Goal: Task Accomplishment & Management: Use online tool/utility

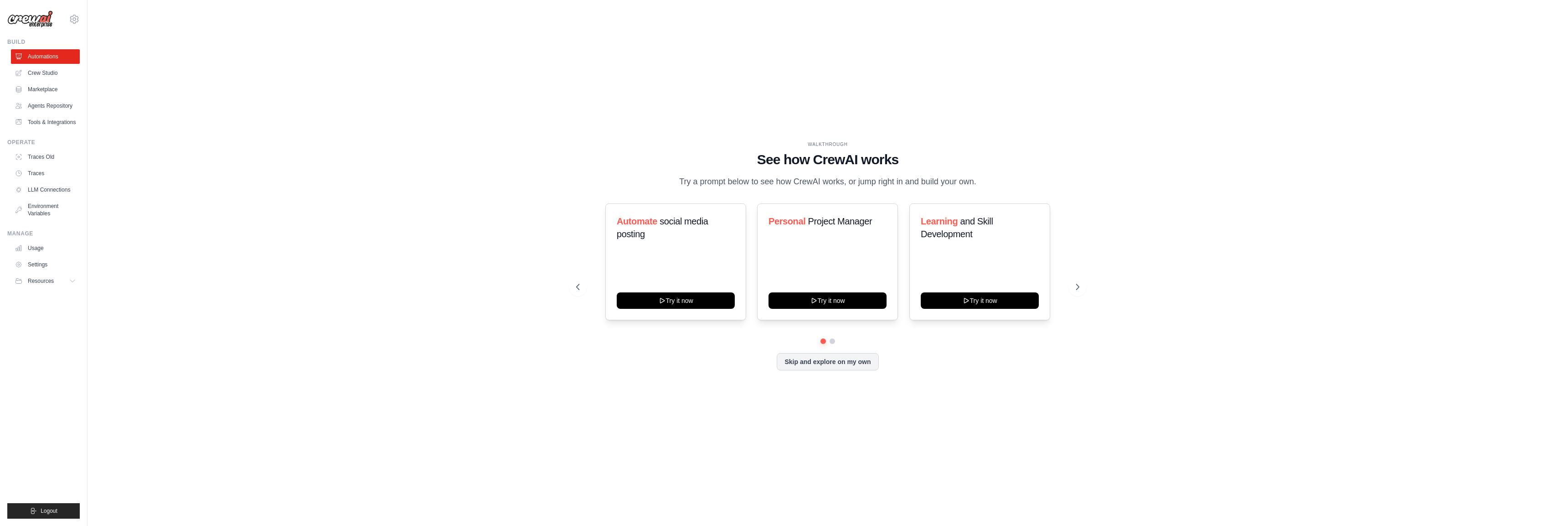
click at [523, 271] on div "WALKTHROUGH See how [PERSON_NAME] works Try a prompt below to see how [PERSON_N…" at bounding box center [828, 262] width 1452 height 508
click at [29, 173] on link "Traces" at bounding box center [46, 174] width 69 height 15
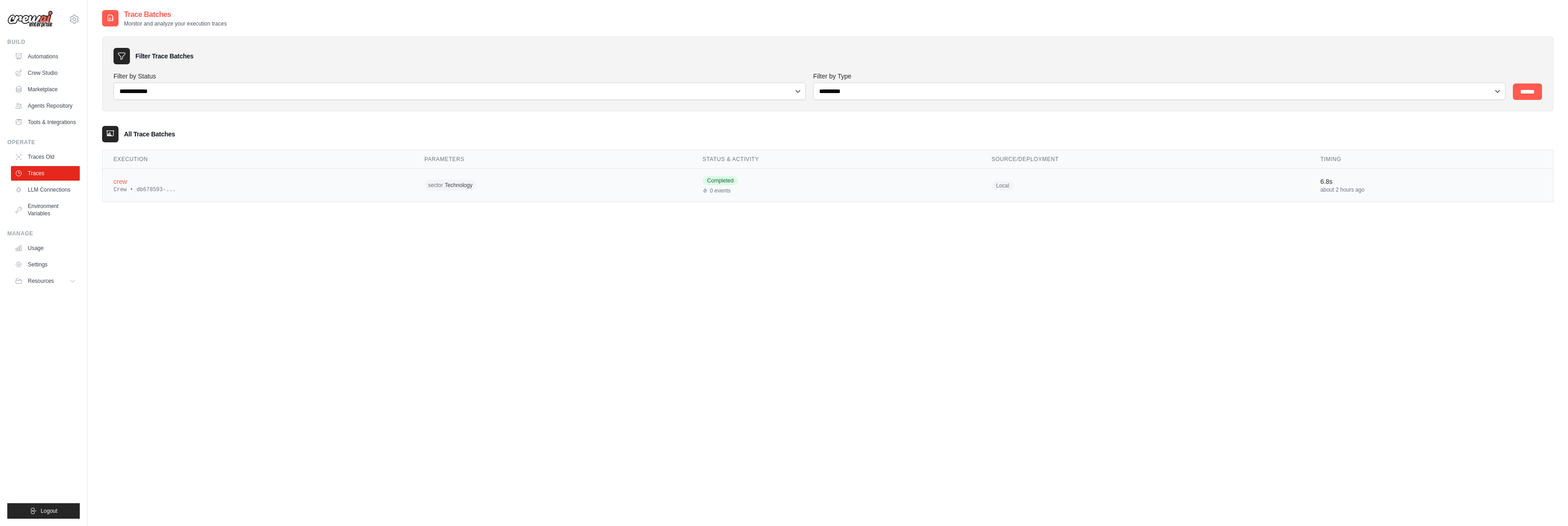
click at [158, 190] on div "Crew • db678593-..." at bounding box center [258, 190] width 289 height 7
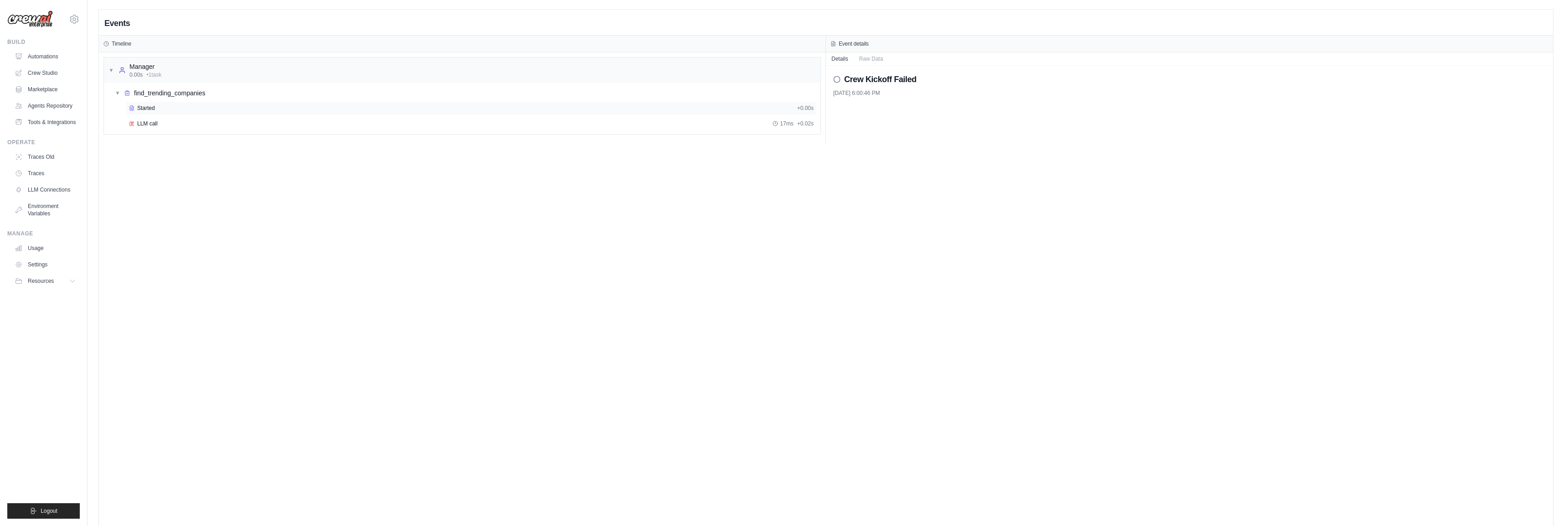
click at [155, 106] on div "Started" at bounding box center [461, 108] width 664 height 7
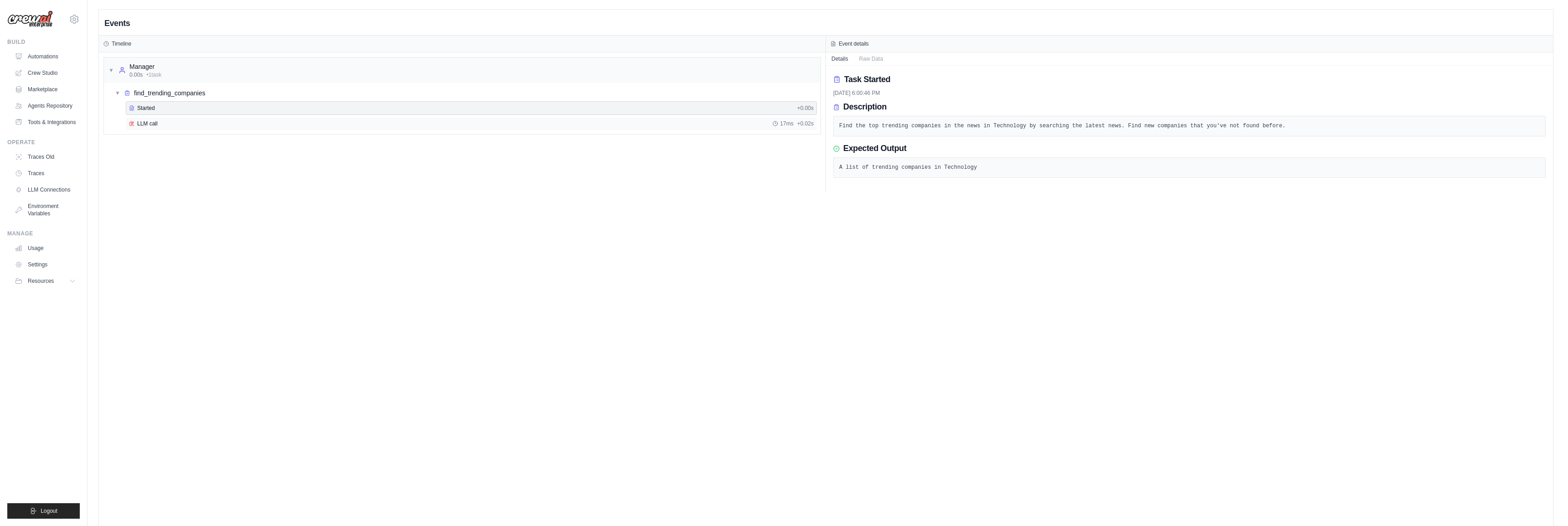
click at [185, 124] on div "LLM call 17ms + 0.02s" at bounding box center [471, 124] width 685 height 7
click at [546, 106] on div "Started" at bounding box center [461, 108] width 664 height 7
drag, startPoint x: 861, startPoint y: 56, endPoint x: 863, endPoint y: 62, distance: 6.3
click at [861, 56] on button "Raw Data" at bounding box center [872, 58] width 35 height 12
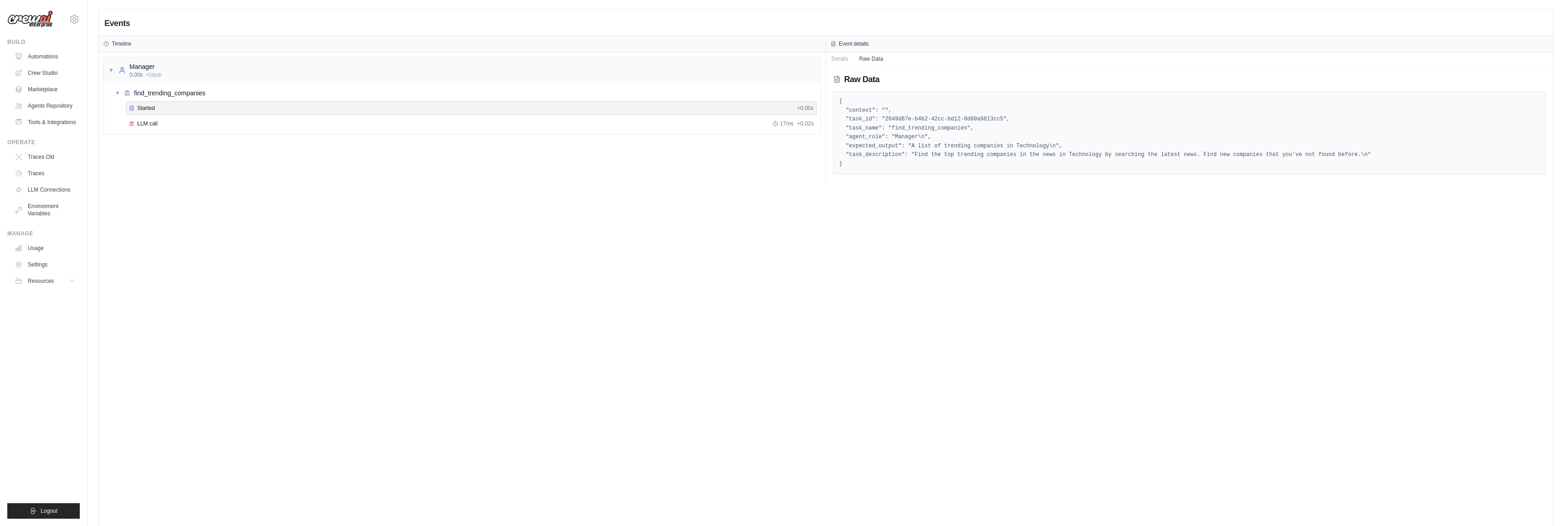
click at [941, 132] on pre "{ "context": "", "task_id": "2649d87e-b4b2-42cc-bd12-0d80a6813cc5", "task_name"…" at bounding box center [1189, 133] width 701 height 71
click at [940, 139] on pre "{ "context": "", "task_id": "2649d87e-b4b2-42cc-bd12-0d80a6813cc5", "task_name"…" at bounding box center [1189, 133] width 701 height 71
click at [942, 155] on pre "{ "context": "", "task_id": "2649d87e-b4b2-42cc-bd12-0d80a6813cc5", "task_name"…" at bounding box center [1189, 133] width 701 height 71
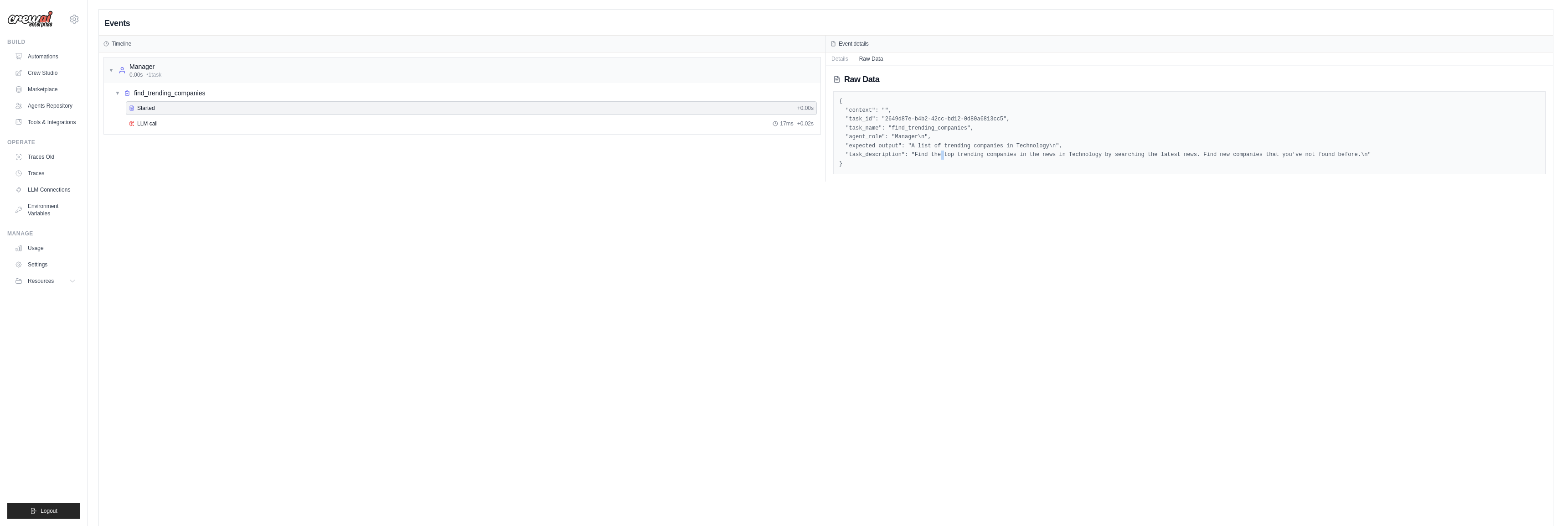
click at [942, 155] on pre "{ "context": "", "task_id": "2649d87e-b4b2-42cc-bd12-0d80a6813cc5", "task_name"…" at bounding box center [1189, 133] width 701 height 71
drag, startPoint x: 942, startPoint y: 155, endPoint x: 940, endPoint y: 150, distance: 5.4
click at [942, 155] on pre "{ "context": "", "task_id": "2649d87e-b4b2-42cc-bd12-0d80a6813cc5", "task_name"…" at bounding box center [1189, 133] width 701 height 71
click at [931, 127] on pre "{ "context": "", "task_id": "2649d87e-b4b2-42cc-bd12-0d80a6813cc5", "task_name"…" at bounding box center [1189, 133] width 701 height 71
click at [926, 116] on pre "{ "context": "", "task_id": "2649d87e-b4b2-42cc-bd12-0d80a6813cc5", "task_name"…" at bounding box center [1189, 133] width 701 height 71
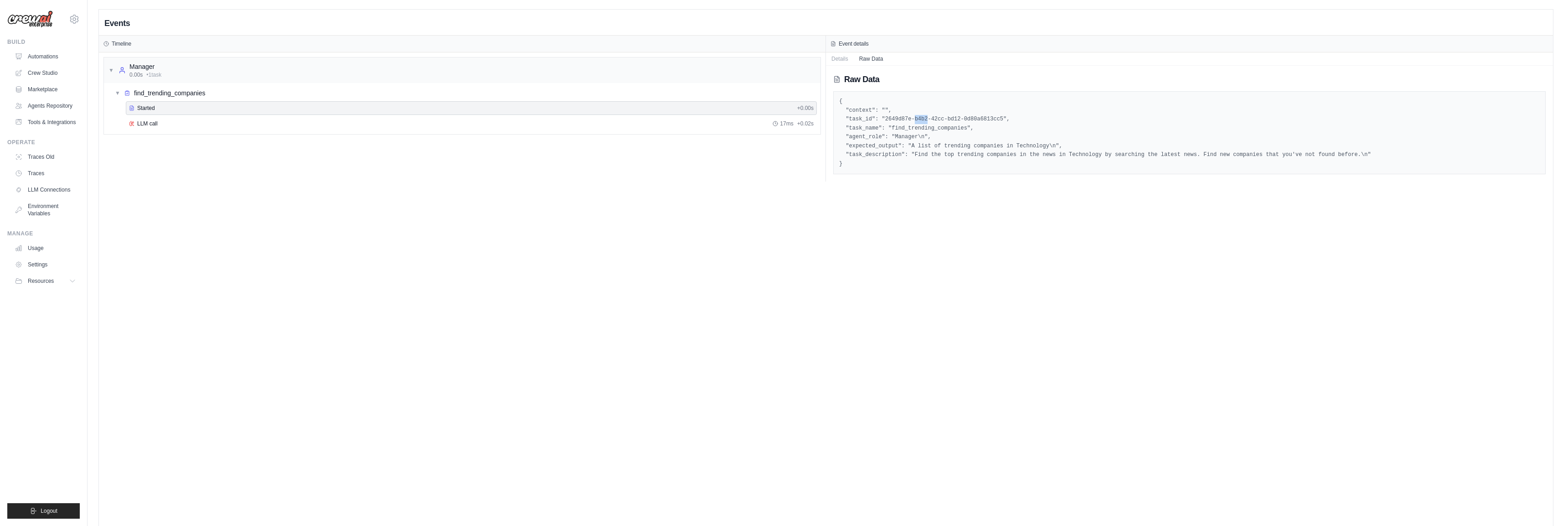
click at [926, 116] on pre "{ "context": "", "task_id": "2649d87e-b4b2-42cc-bd12-0d80a6813cc5", "task_name"…" at bounding box center [1189, 133] width 701 height 71
click at [925, 116] on pre "{ "context": "", "task_id": "2649d87e-b4b2-42cc-bd12-0d80a6813cc5", "task_name"…" at bounding box center [1189, 133] width 701 height 71
click at [929, 142] on pre "{ "context": "", "task_id": "2649d87e-b4b2-42cc-bd12-0d80a6813cc5", "task_name"…" at bounding box center [1189, 133] width 701 height 71
click at [51, 158] on link "Traces Old" at bounding box center [46, 157] width 69 height 15
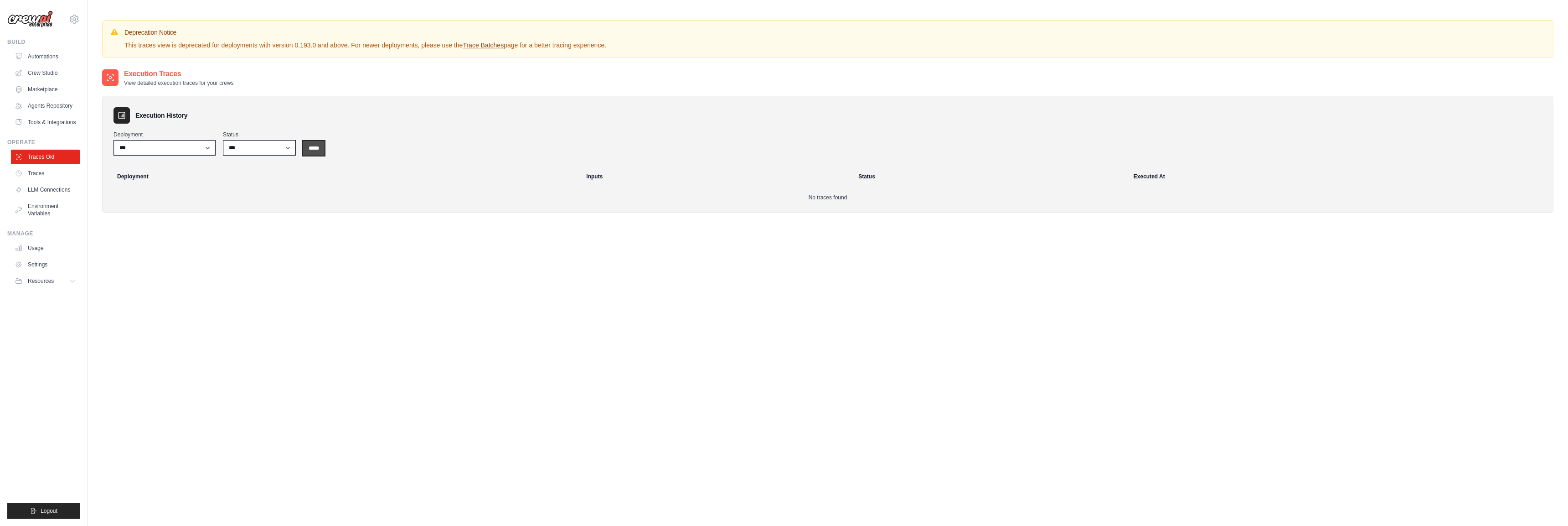
click at [319, 147] on input "*****" at bounding box center [313, 148] width 21 height 15
click at [252, 47] on p "This traces view is deprecated for deployments with version 0.193.0 and above. …" at bounding box center [365, 45] width 482 height 9
click at [283, 78] on div "Execution Traces View detailed execution traces for your crews" at bounding box center [828, 77] width 1452 height 18
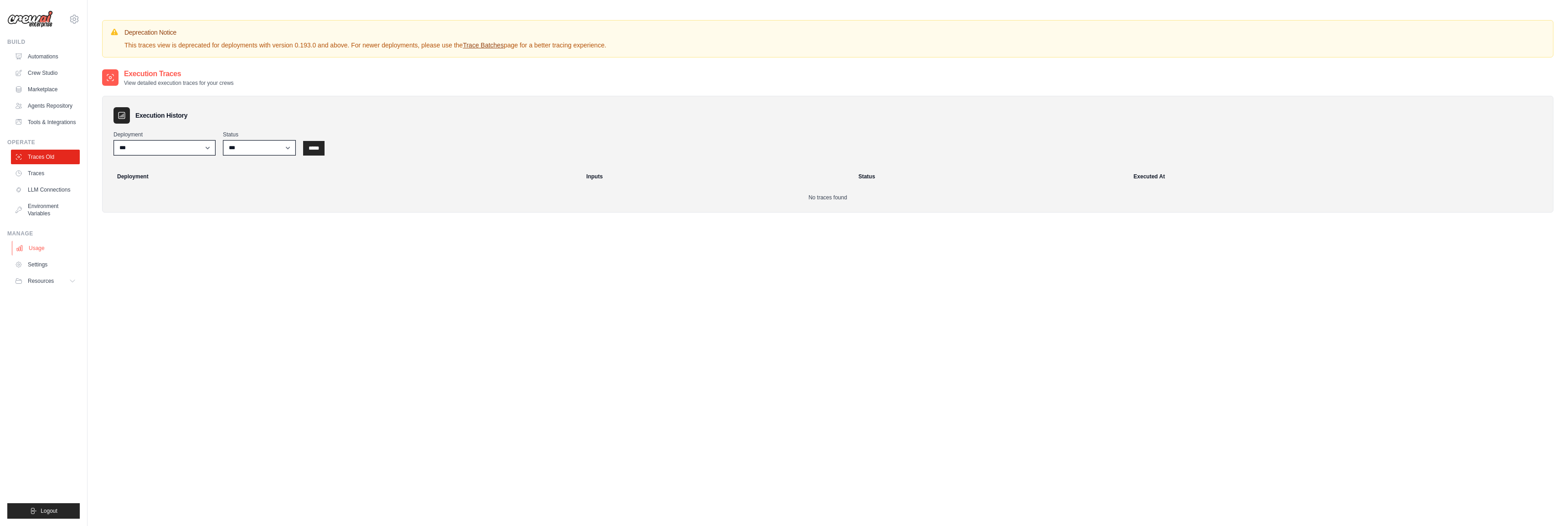
click at [41, 248] on link "Usage" at bounding box center [46, 248] width 69 height 15
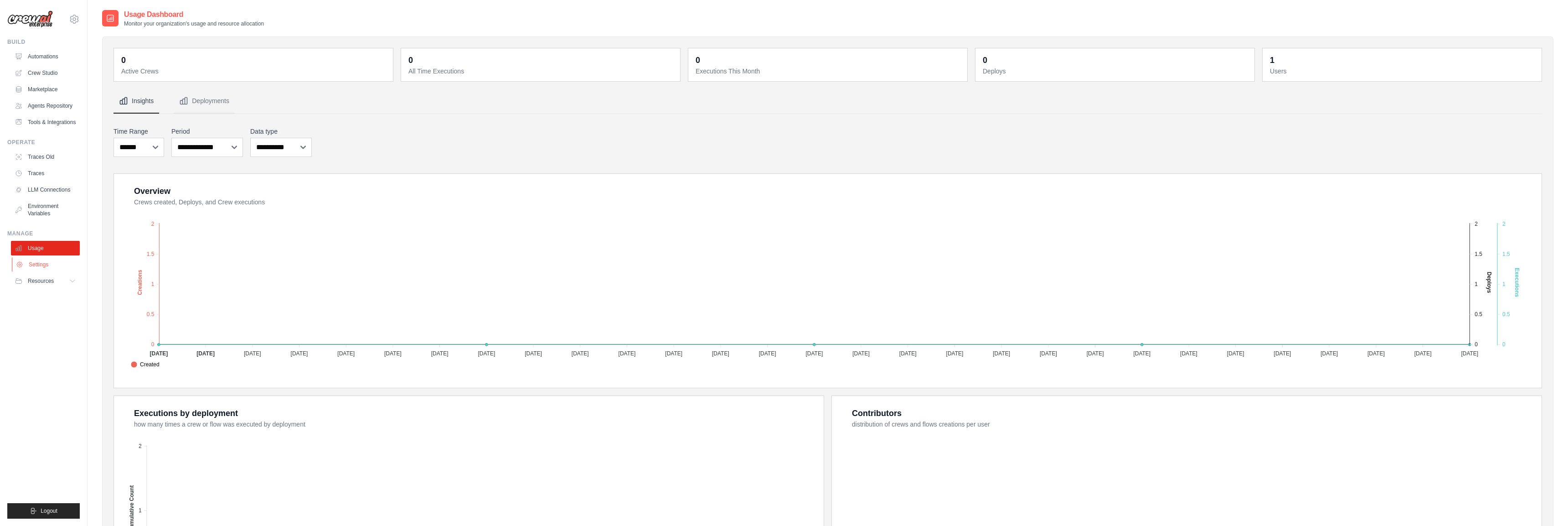
click at [42, 264] on link "Settings" at bounding box center [46, 264] width 69 height 15
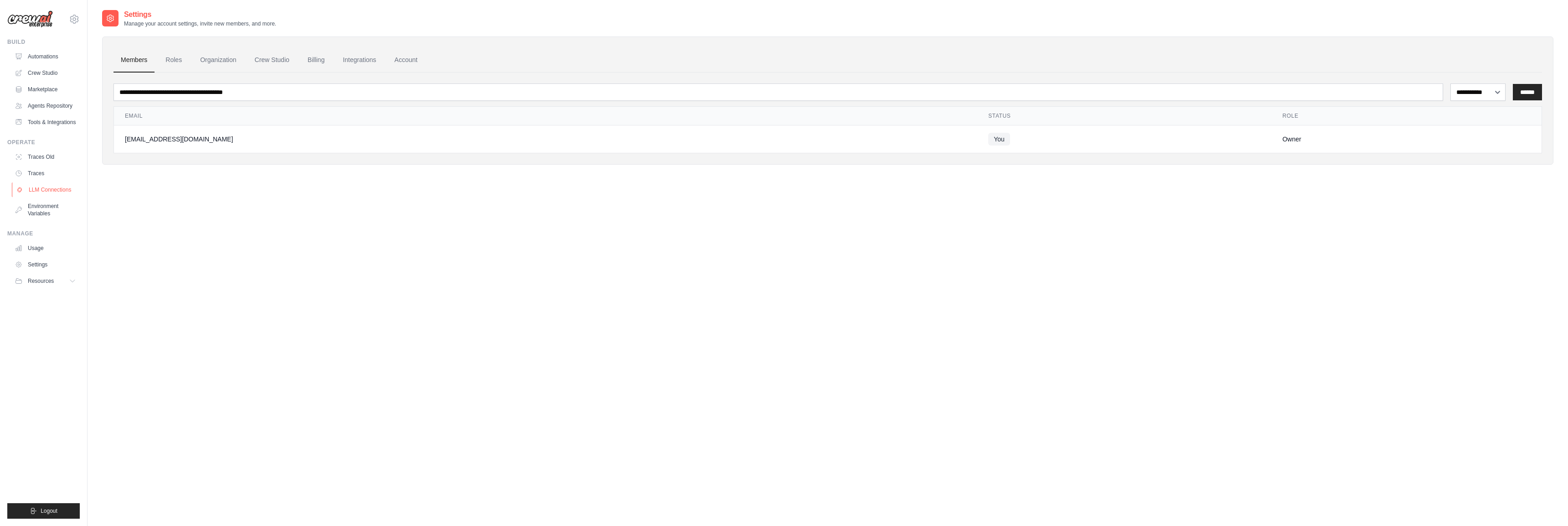
click at [43, 193] on link "LLM Connections" at bounding box center [46, 190] width 69 height 15
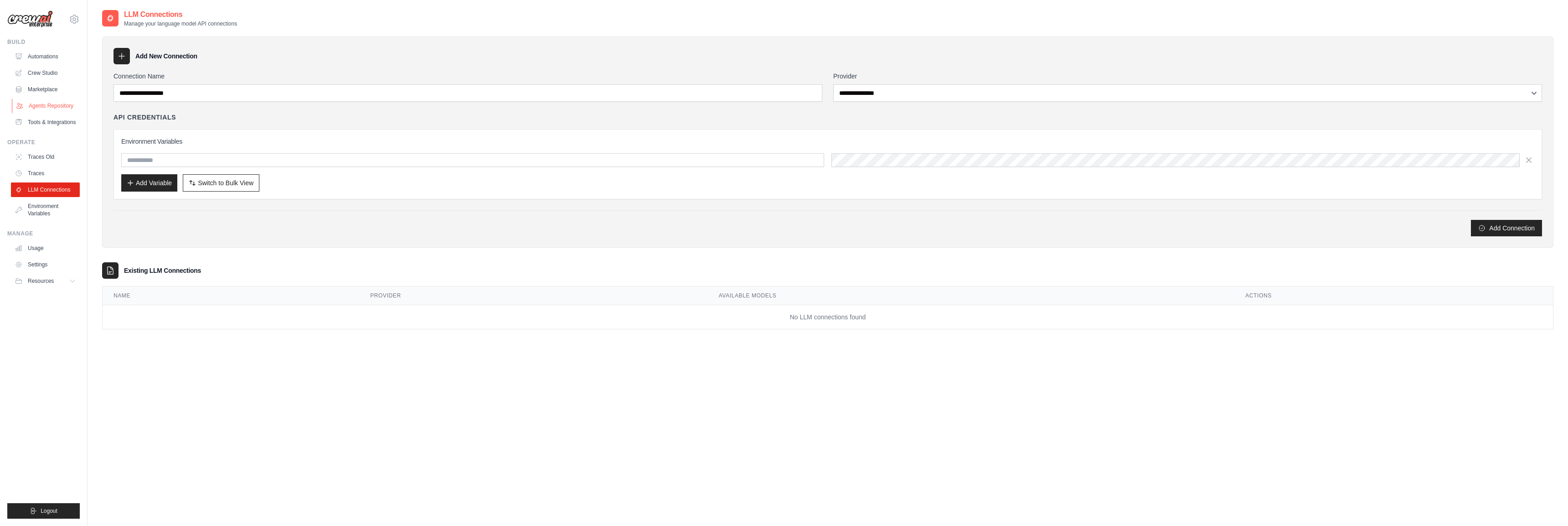
click at [66, 108] on link "Agents Repository" at bounding box center [46, 105] width 69 height 15
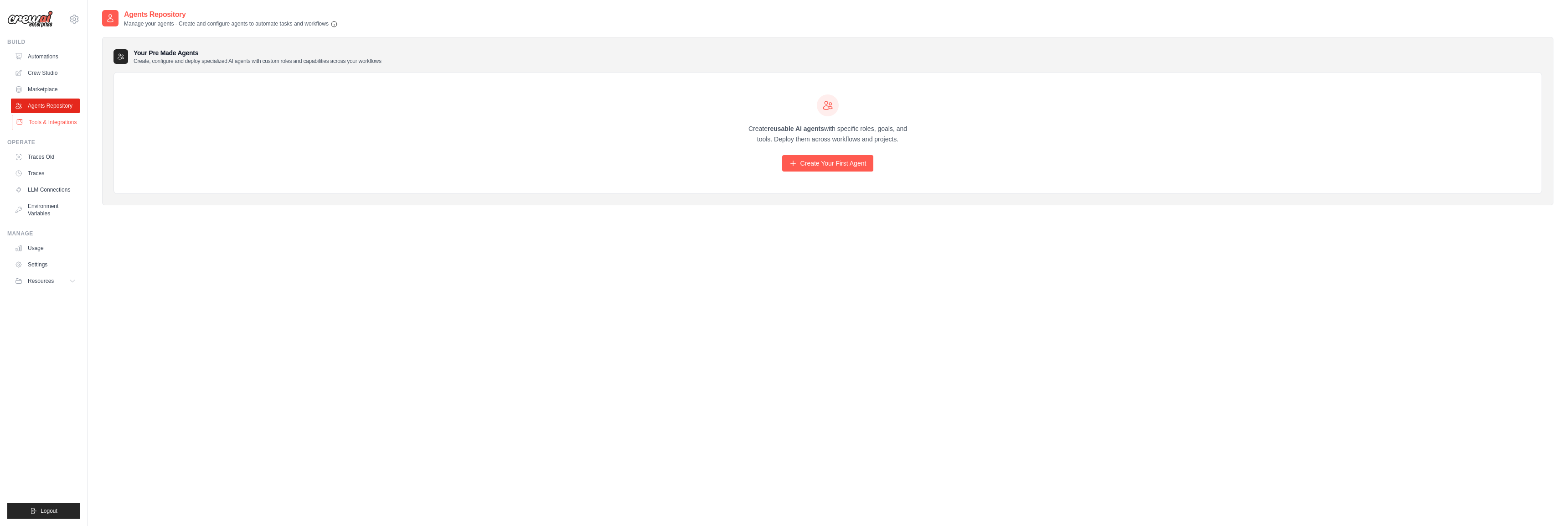
click at [67, 125] on link "Tools & Integrations" at bounding box center [46, 122] width 69 height 15
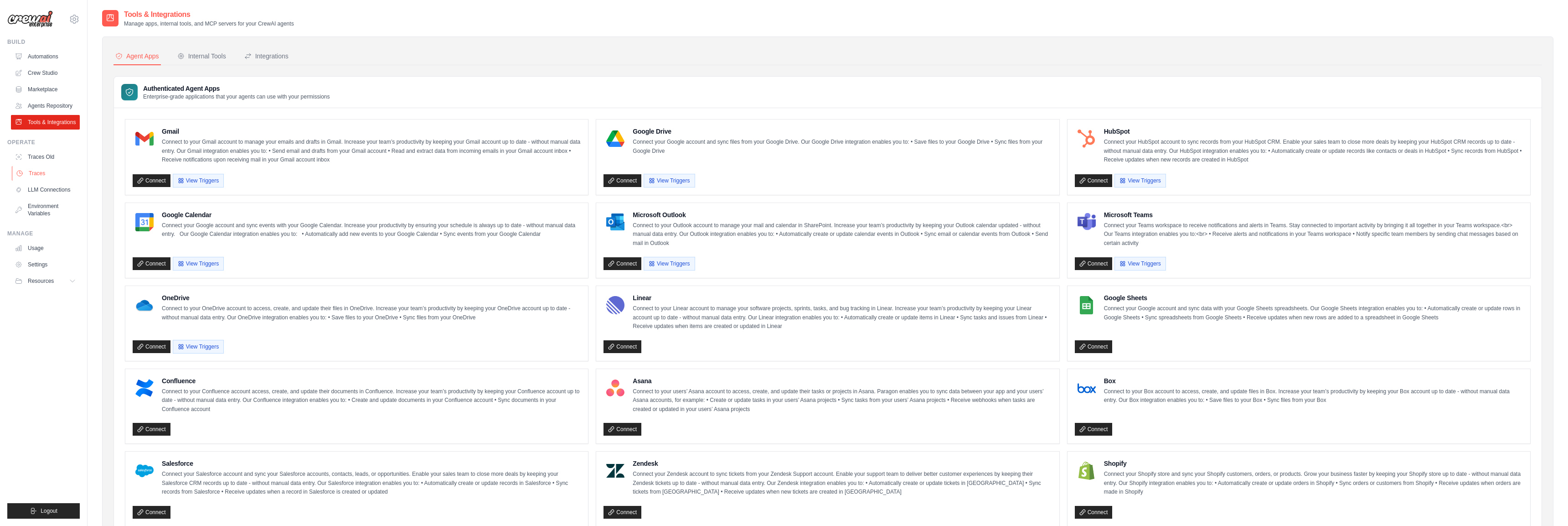
scroll to position [1, 0]
click at [48, 168] on link "Traces" at bounding box center [46, 174] width 69 height 15
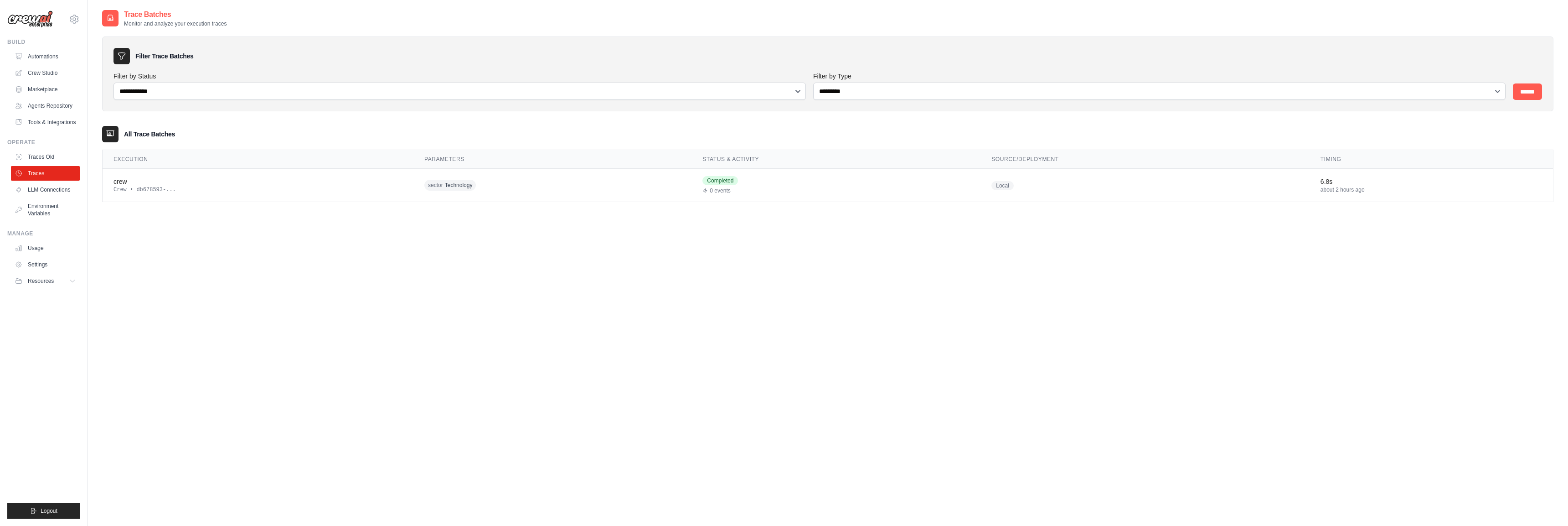
click at [491, 299] on div "**********" at bounding box center [828, 272] width 1452 height 526
click at [397, 92] on select "**********" at bounding box center [459, 92] width 692 height 18
select select "*********"
click at [114, 83] on select "**********" at bounding box center [459, 92] width 692 height 18
click at [833, 89] on select "**********" at bounding box center [1159, 92] width 692 height 18
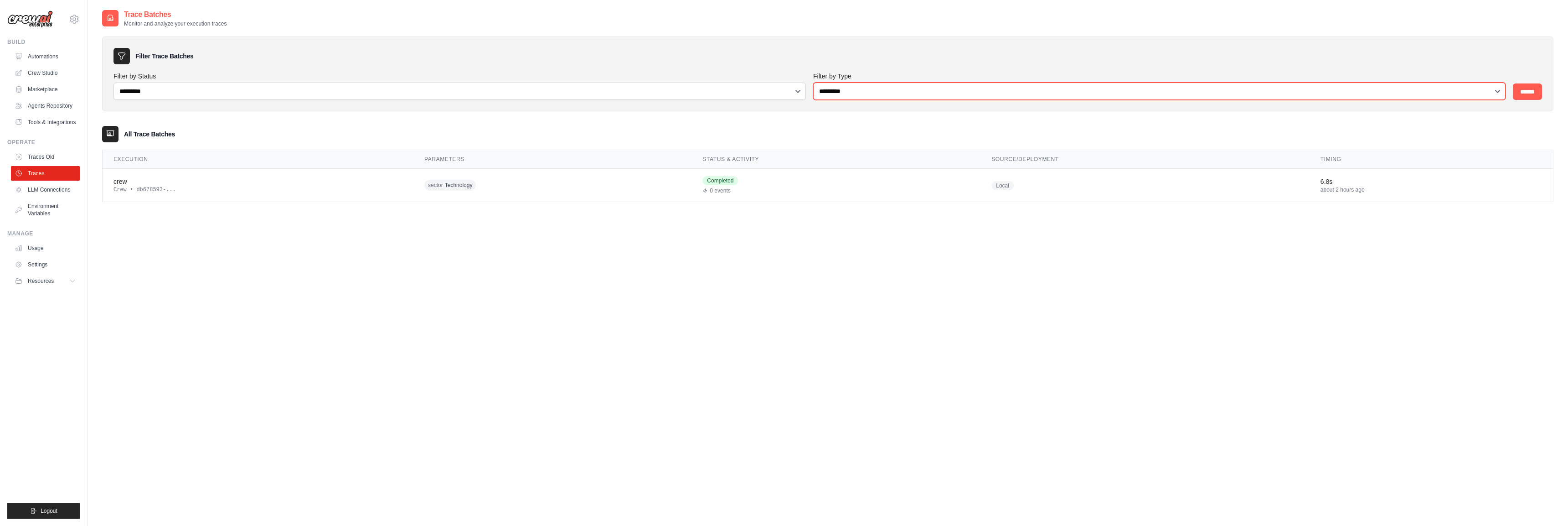
select select "*****"
click at [813, 83] on select "**********" at bounding box center [1159, 92] width 692 height 18
click at [1528, 92] on input "******" at bounding box center [1528, 92] width 29 height 16
drag, startPoint x: 382, startPoint y: 229, endPoint x: 378, endPoint y: 226, distance: 5.0
click at [382, 229] on div "**********" at bounding box center [828, 272] width 1452 height 526
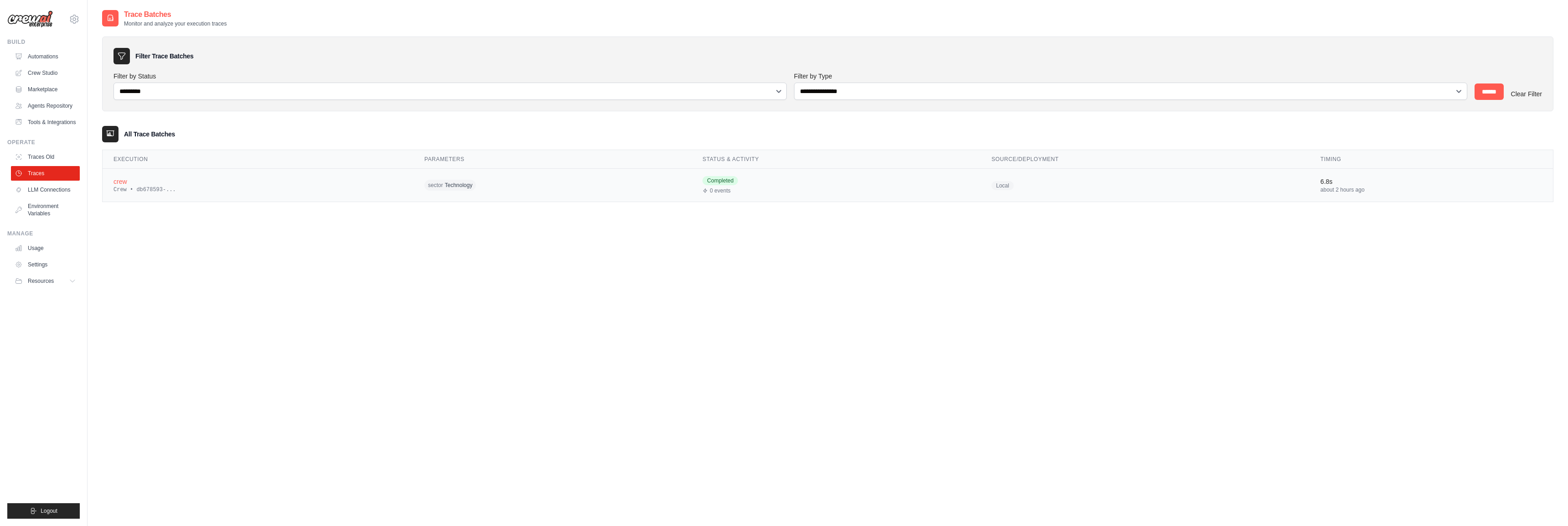
click at [213, 180] on div "crew" at bounding box center [258, 181] width 289 height 9
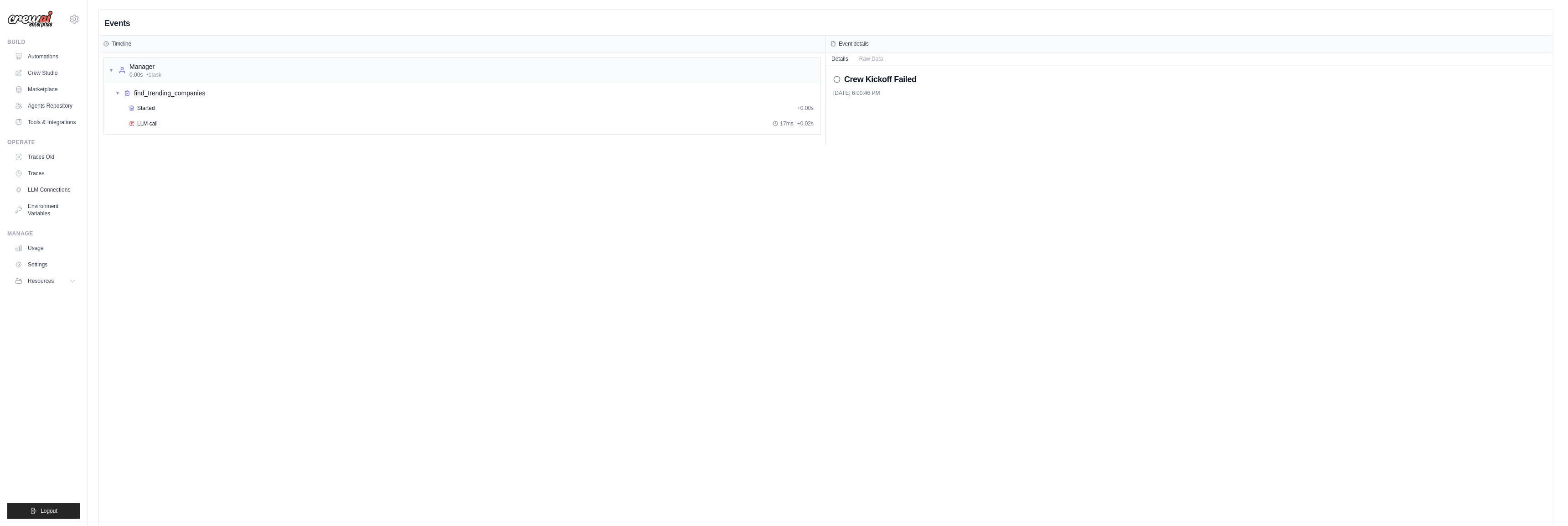
click at [306, 213] on div "Events Timeline ▼ Manager 0.00s • 1 task ▼ find_trending_companies Started + 0.…" at bounding box center [825, 273] width 1454 height 526
click at [836, 79] on icon at bounding box center [837, 79] width 7 height 7
click at [845, 79] on h2 "Crew Kickoff Failed" at bounding box center [880, 79] width 73 height 12
click at [839, 81] on icon at bounding box center [837, 79] width 7 height 7
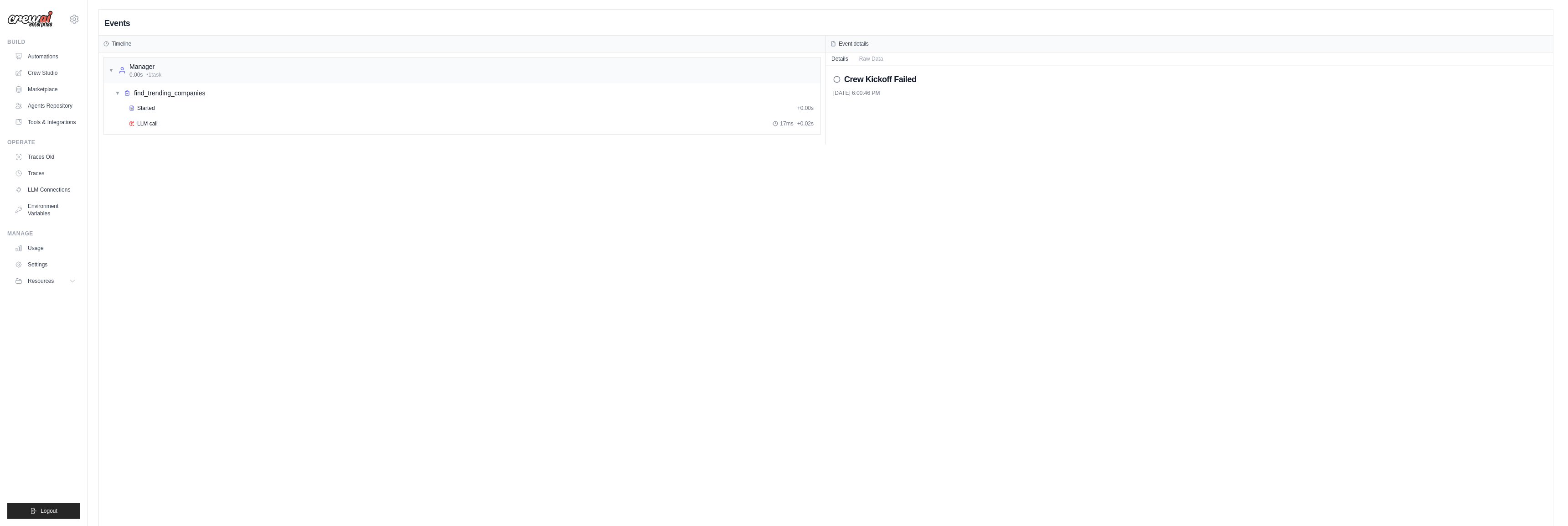
drag, startPoint x: 839, startPoint y: 79, endPoint x: 866, endPoint y: 72, distance: 27.9
click at [838, 79] on icon at bounding box center [837, 79] width 7 height 7
click at [878, 56] on button "Raw Data" at bounding box center [872, 58] width 35 height 12
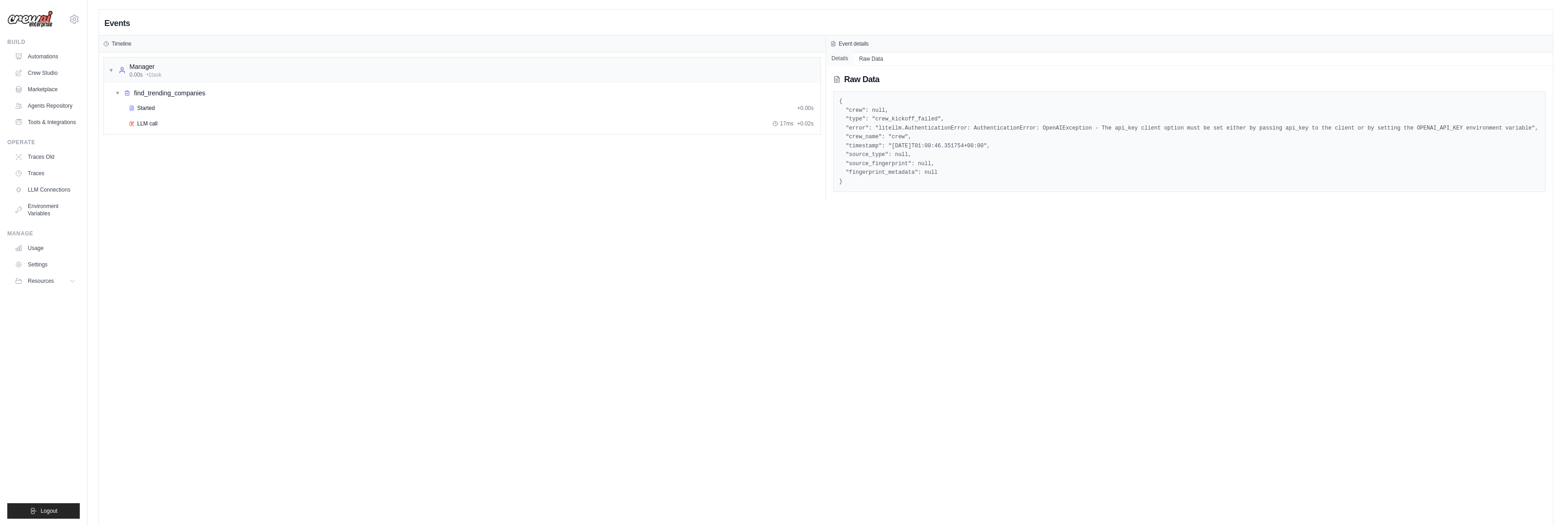
click at [848, 57] on button "Details" at bounding box center [840, 58] width 28 height 12
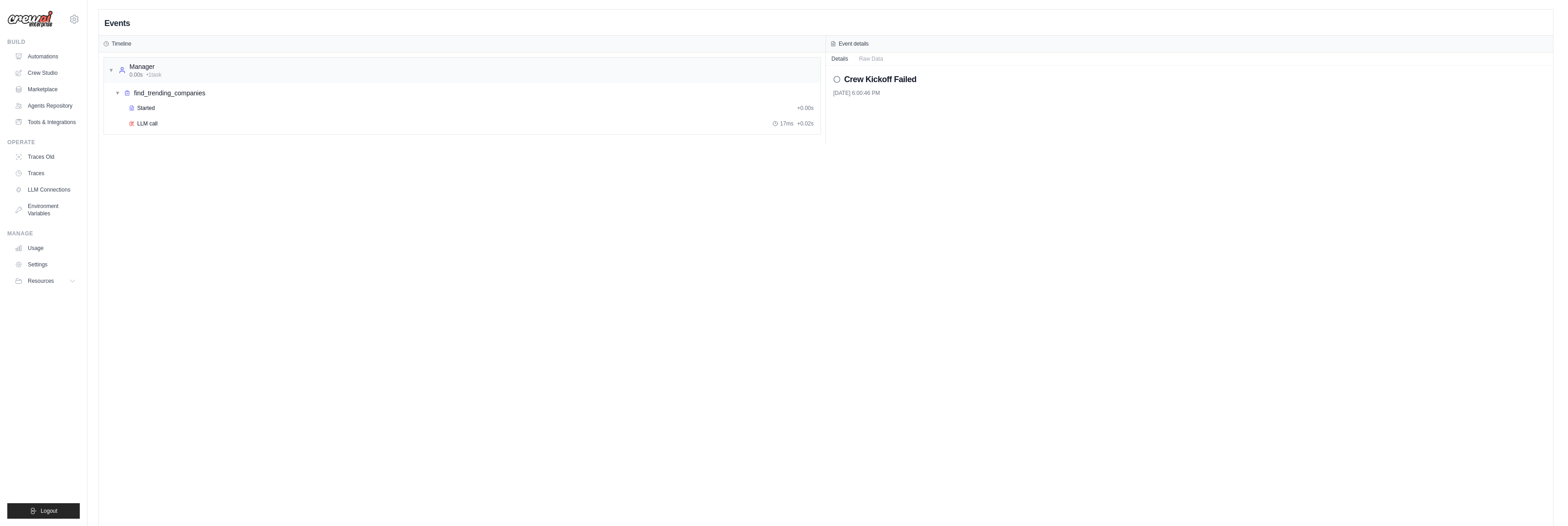
drag, startPoint x: 561, startPoint y: 212, endPoint x: 523, endPoint y: 232, distance: 42.9
click at [561, 212] on div "Events Timeline ▼ Manager 0.00s • 1 task ▼ find_trending_companies Started + 0.…" at bounding box center [825, 273] width 1454 height 526
click at [523, 232] on div "Events Timeline ▼ Manager 0.00s • 1 task ▼ find_trending_companies Started + 0.…" at bounding box center [825, 273] width 1454 height 526
